Goal: Entertainment & Leisure: Consume media (video, audio)

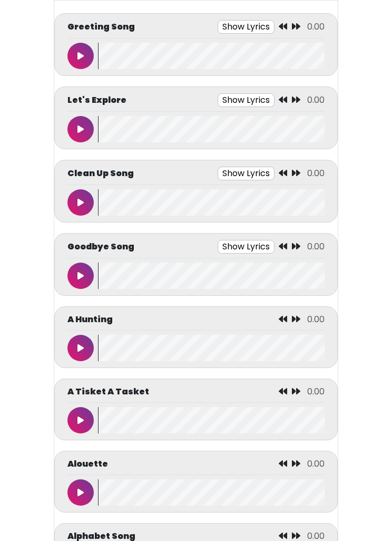
click at [80, 48] on button at bounding box center [80, 56] width 26 height 26
click at [86, 131] on button at bounding box center [80, 129] width 26 height 26
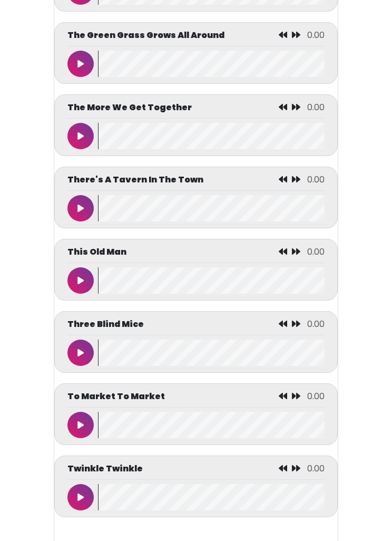
scroll to position [4641, 0]
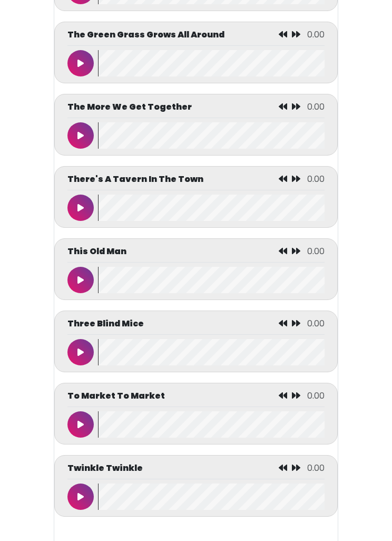
click at [78, 285] on icon at bounding box center [80, 280] width 6 height 8
click at [88, 221] on button at bounding box center [80, 208] width 26 height 26
click at [75, 293] on button at bounding box center [80, 280] width 26 height 26
click at [82, 365] on button at bounding box center [80, 352] width 26 height 26
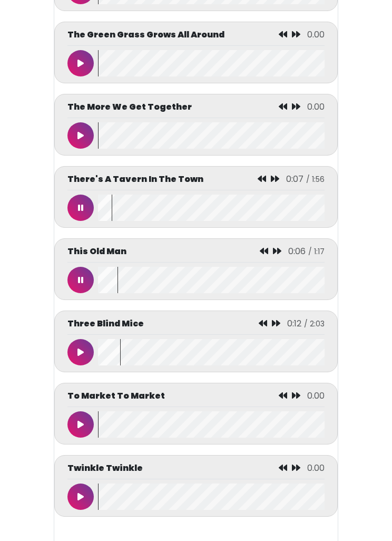
click at [82, 220] on button at bounding box center [80, 208] width 26 height 26
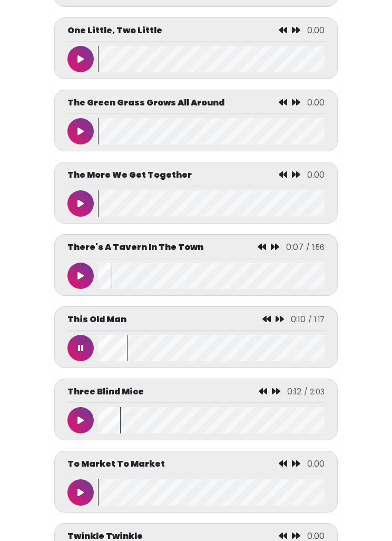
scroll to position [4574, 0]
click at [75, 361] on button at bounding box center [80, 348] width 26 height 26
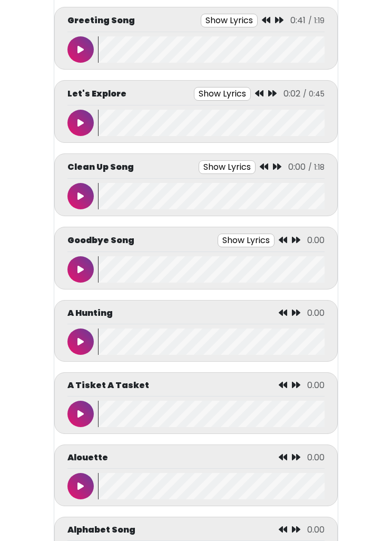
scroll to position [0, 0]
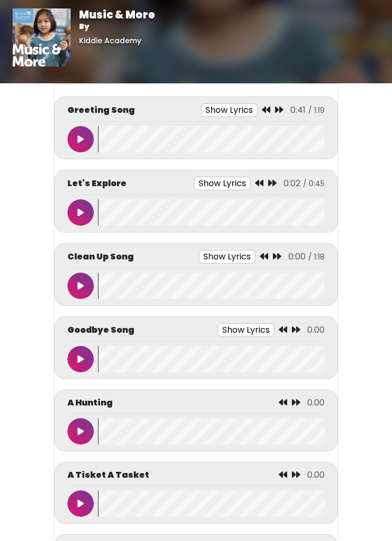
click at [79, 278] on button at bounding box center [80, 286] width 26 height 26
click at [240, 255] on button "Show Lyrics" at bounding box center [227, 257] width 57 height 14
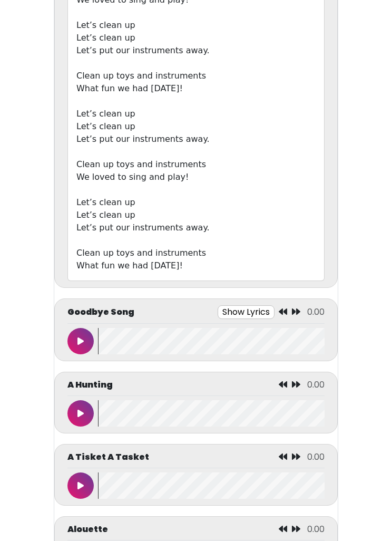
scroll to position [391, 0]
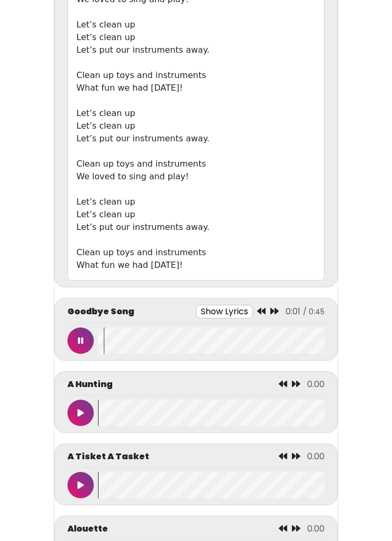
click at [237, 316] on button "Show Lyrics" at bounding box center [224, 312] width 57 height 14
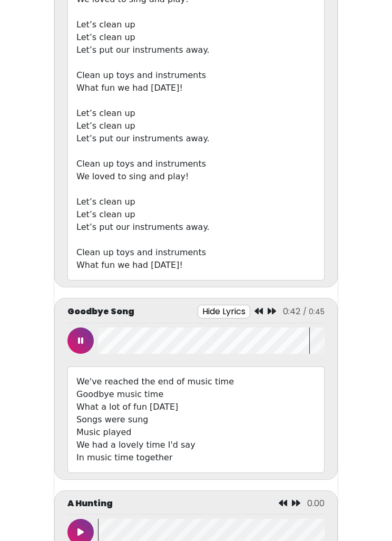
click at [84, 339] on button at bounding box center [80, 340] width 26 height 26
